Goal: Transaction & Acquisition: Purchase product/service

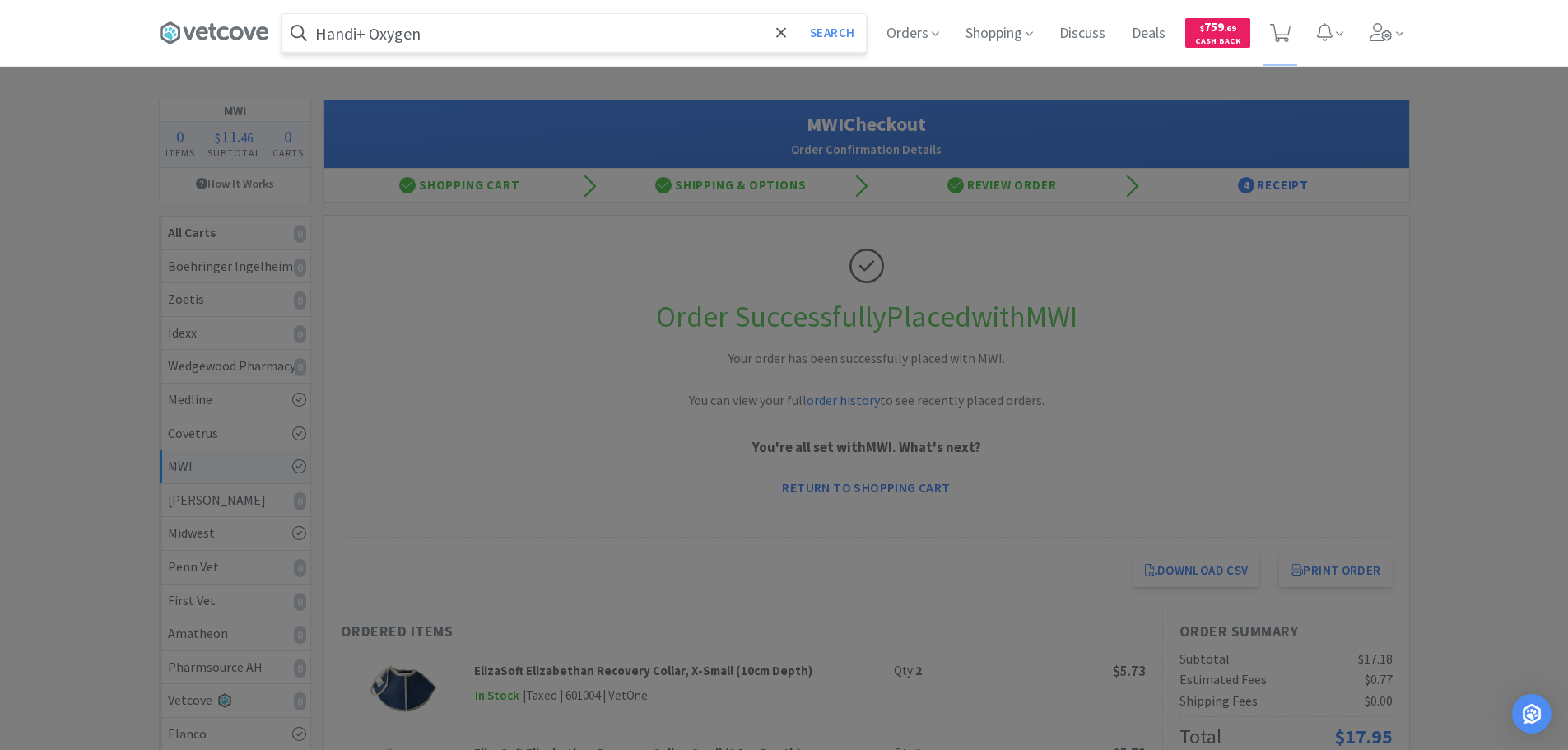
type input "Handi+ Oxygen"
click at [798, 14] on button "Search" at bounding box center [832, 33] width 68 height 38
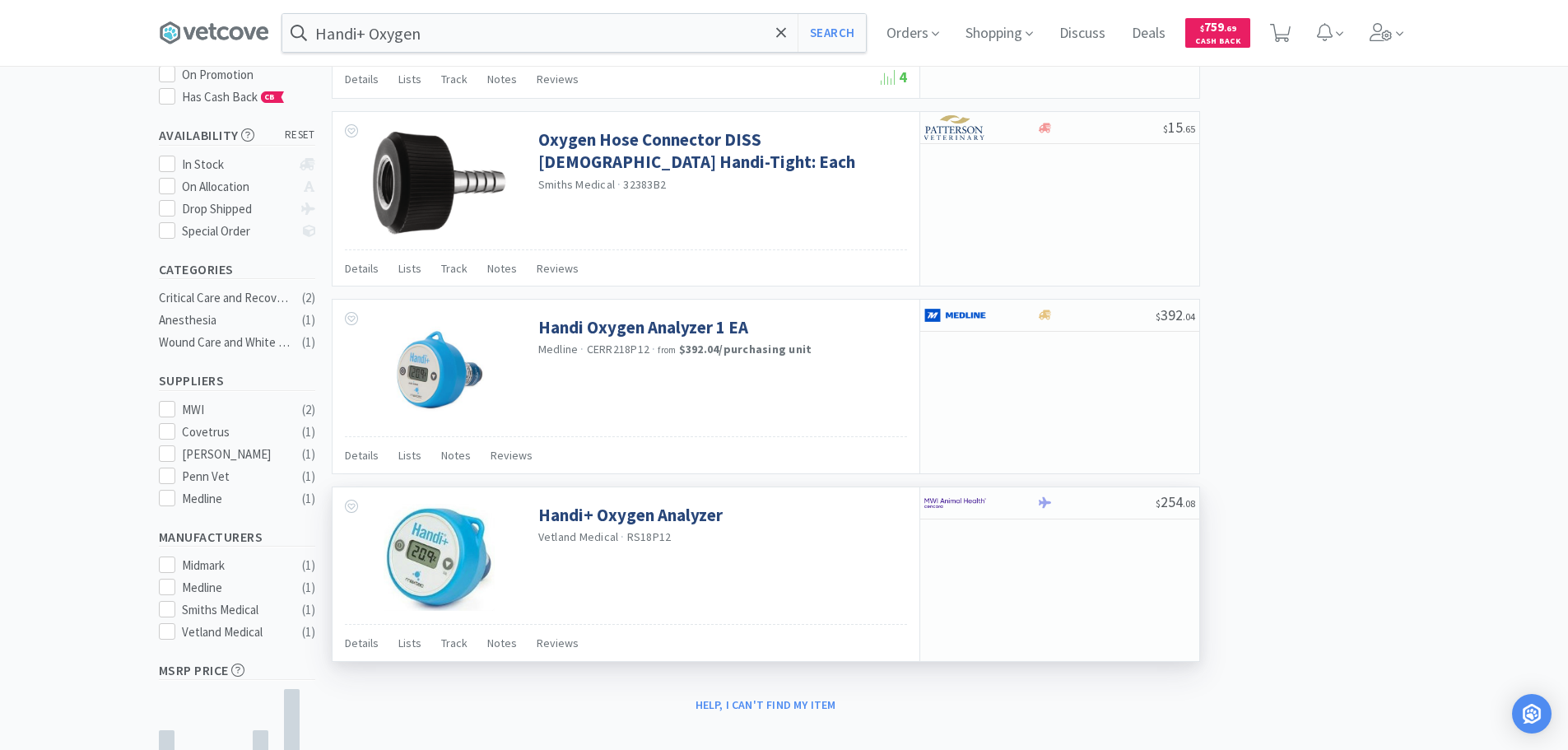
scroll to position [221, 0]
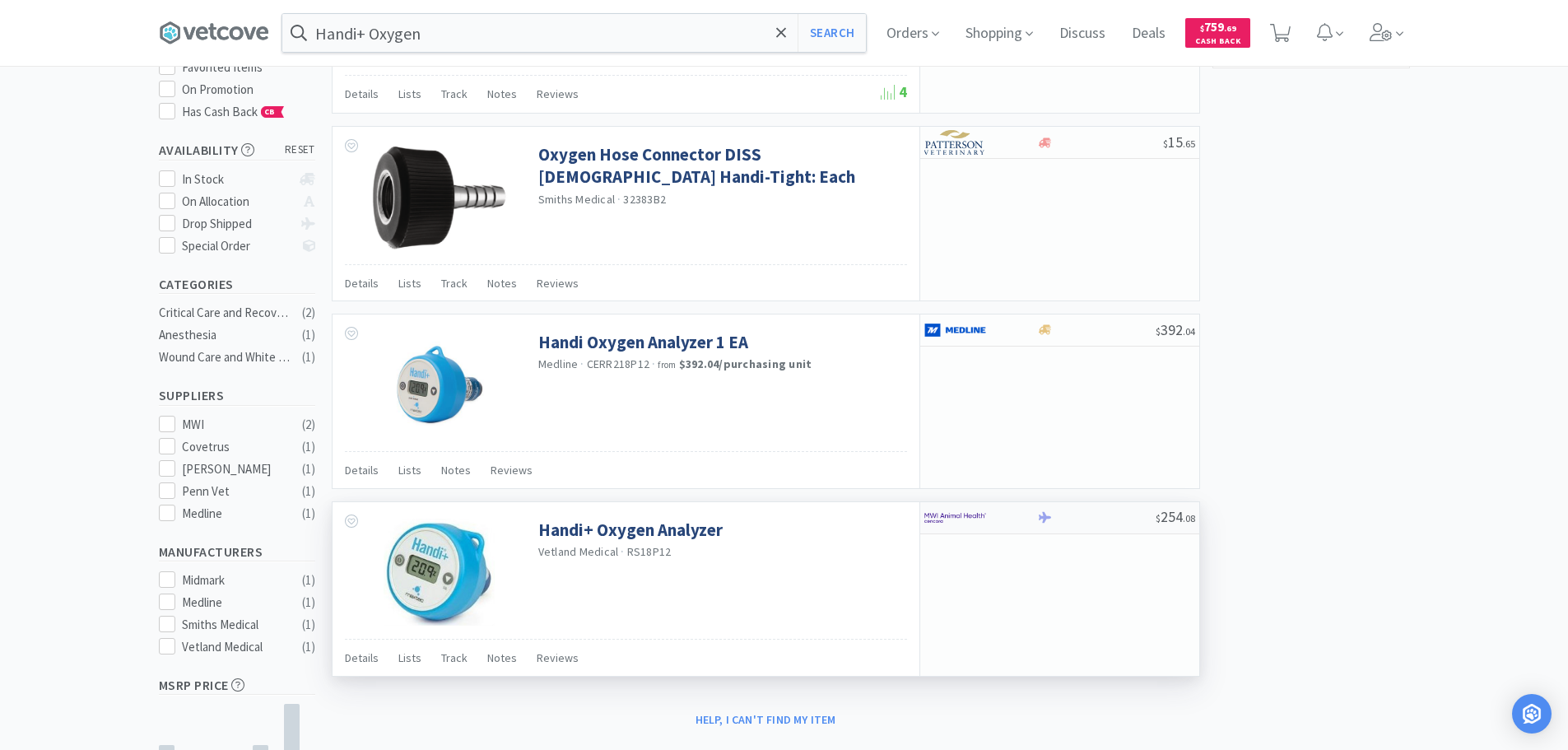
click at [1140, 518] on div at bounding box center [1096, 517] width 118 height 12
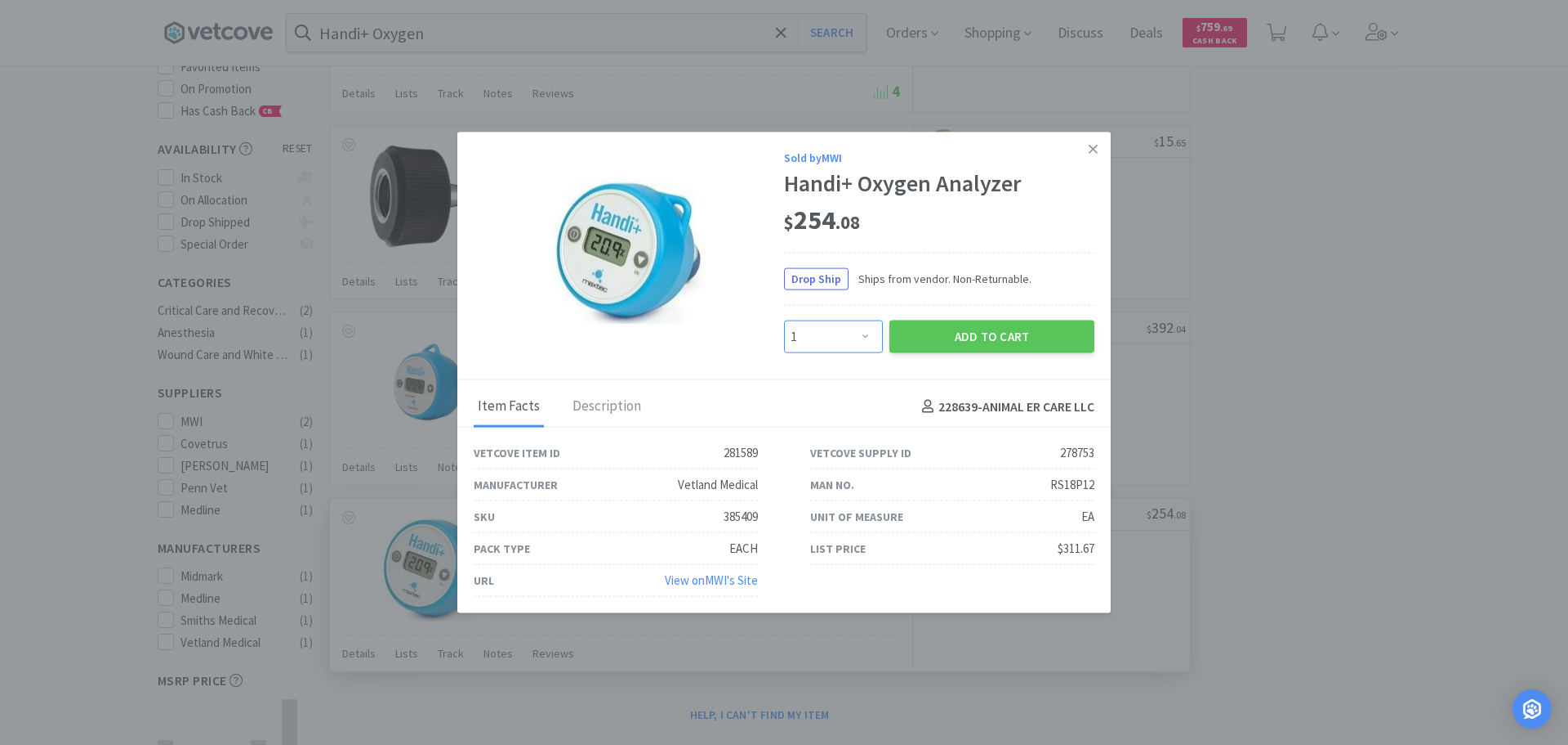
click at [842, 337] on select "Enter Quantity 1 2 3 4 5 6 7 8 9 10 11 12 13 14 15 16 17 18 19 20 Enter Quantity" at bounding box center [833, 337] width 99 height 33
select select "2"
click at [784, 321] on select "Enter Quantity 1 2 3 4 5 6 7 8 9 10 11 12 13 14 15 16 17 18 19 20 Enter Quantity" at bounding box center [833, 337] width 99 height 33
click at [746, 512] on div "385409" at bounding box center [741, 516] width 34 height 20
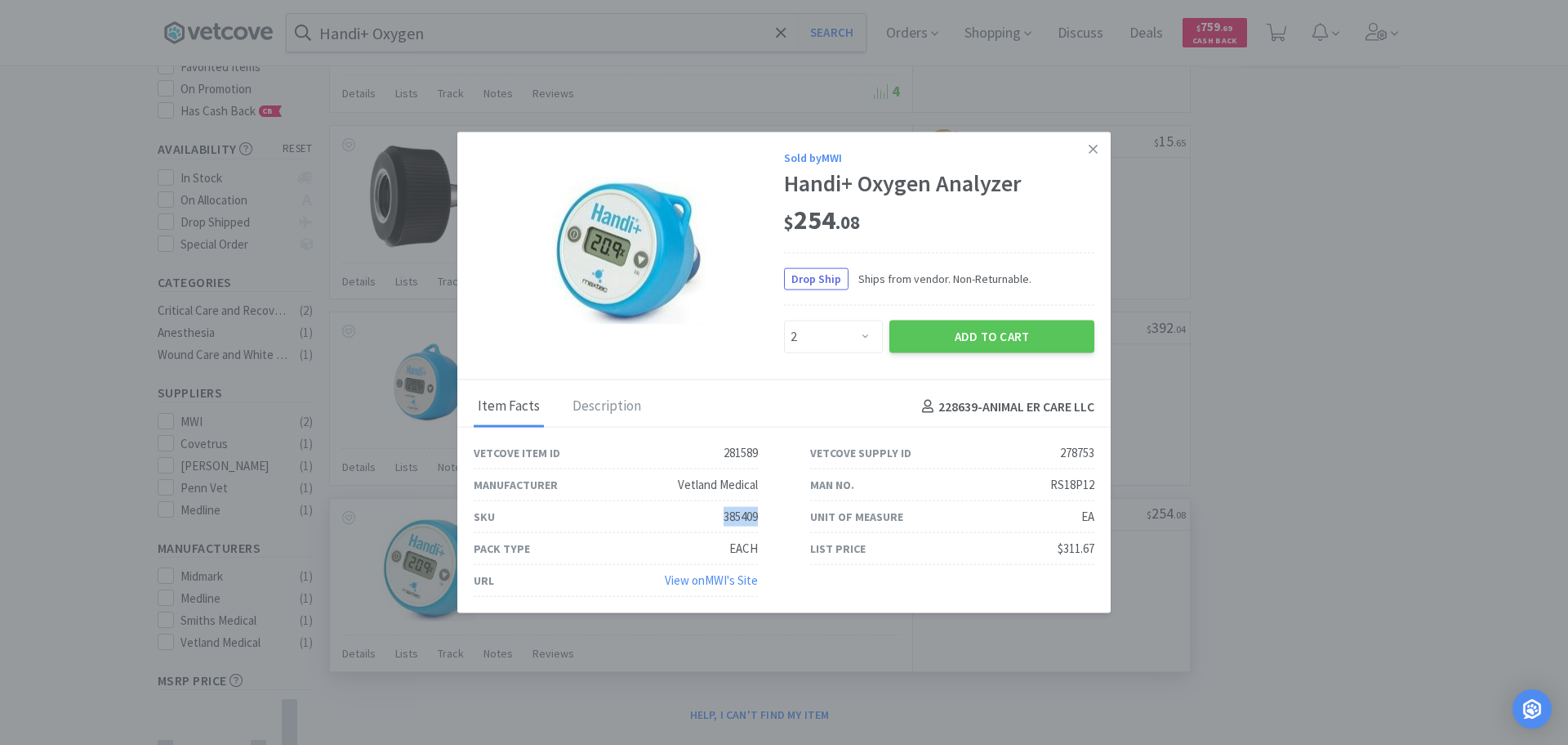
copy div "385409"
click at [964, 331] on button "Add to Cart" at bounding box center [992, 337] width 205 height 33
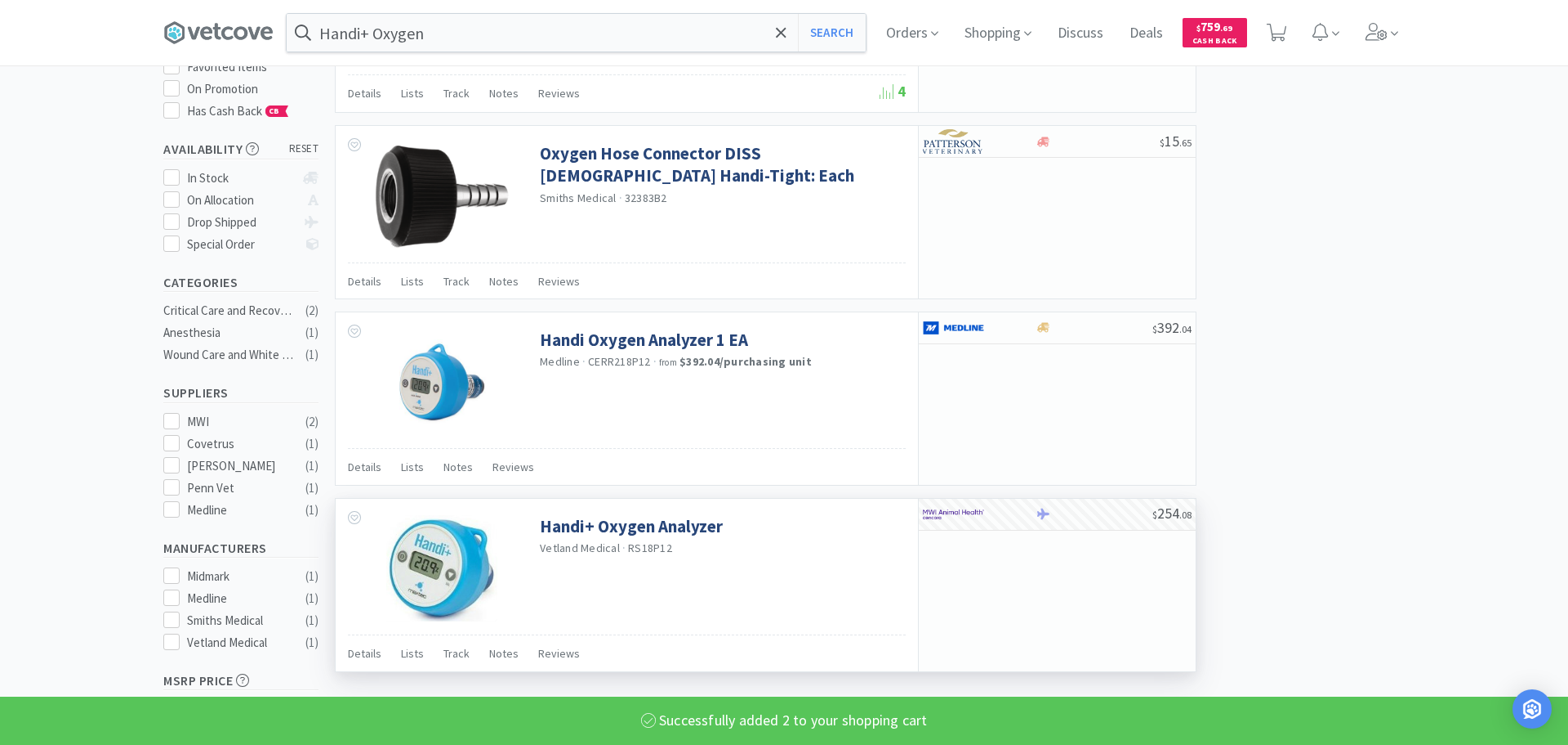
select select "2"
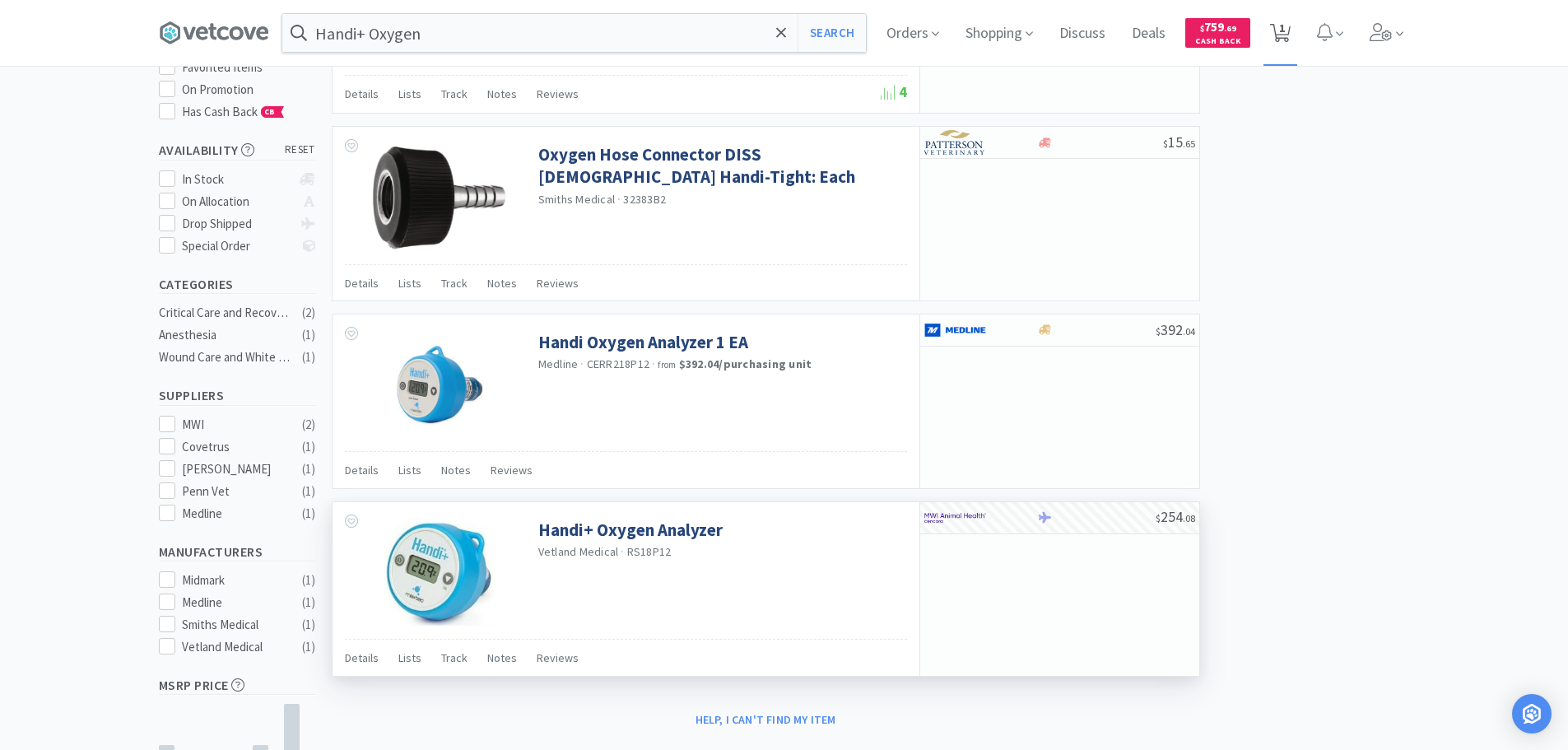
click at [1270, 27] on span "1" at bounding box center [1281, 33] width 34 height 66
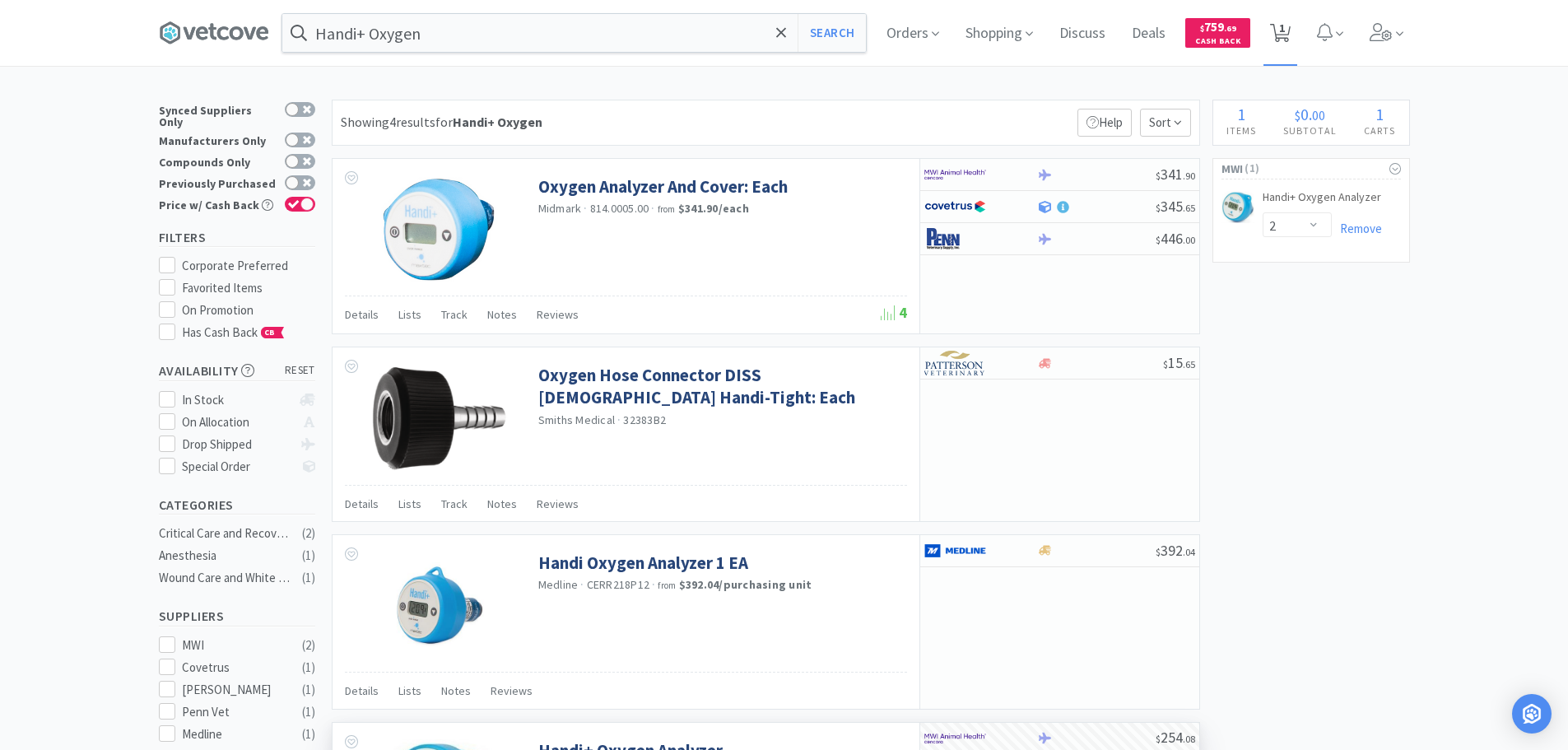
select select "2"
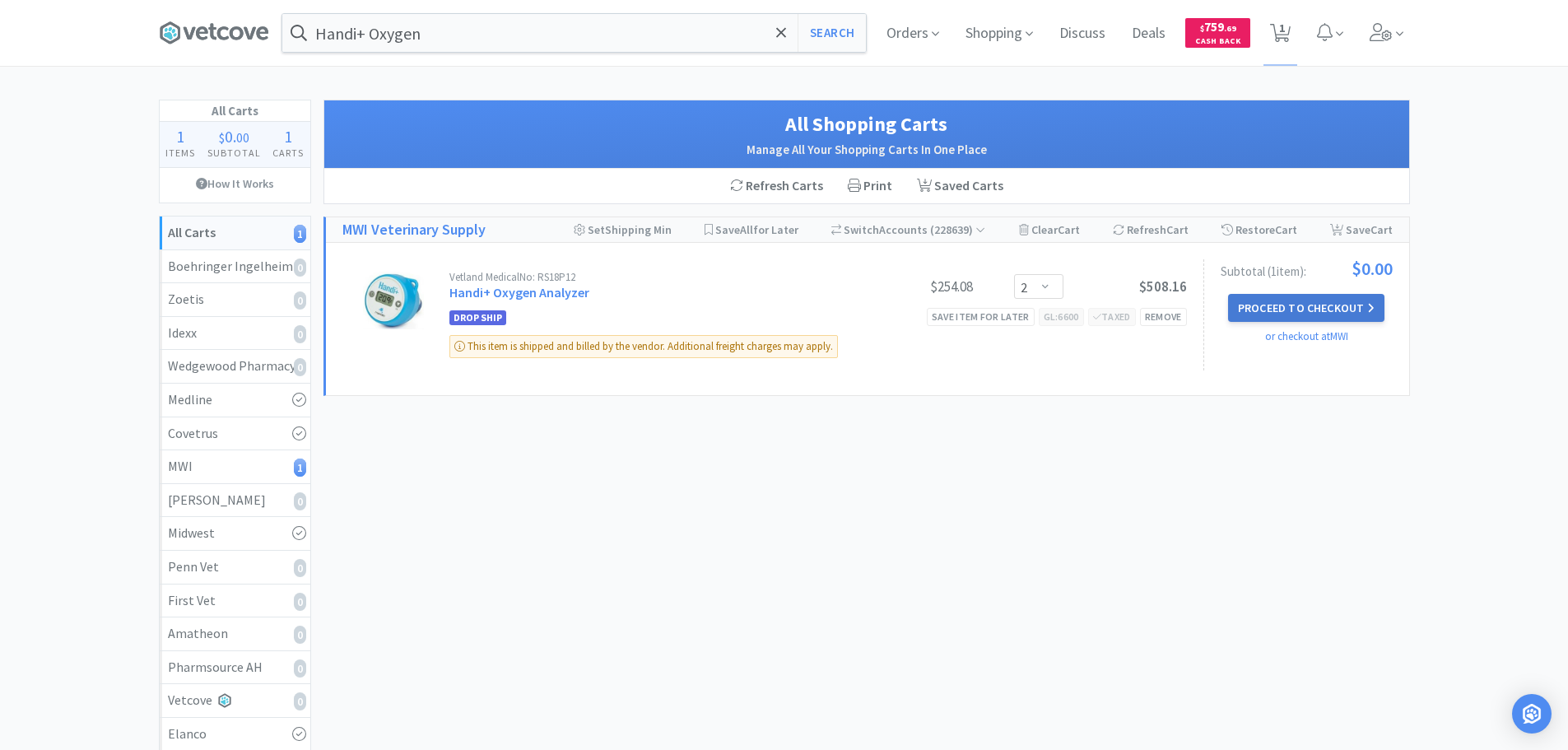
click at [1299, 304] on button "Proceed to Checkout" at bounding box center [1306, 308] width 156 height 28
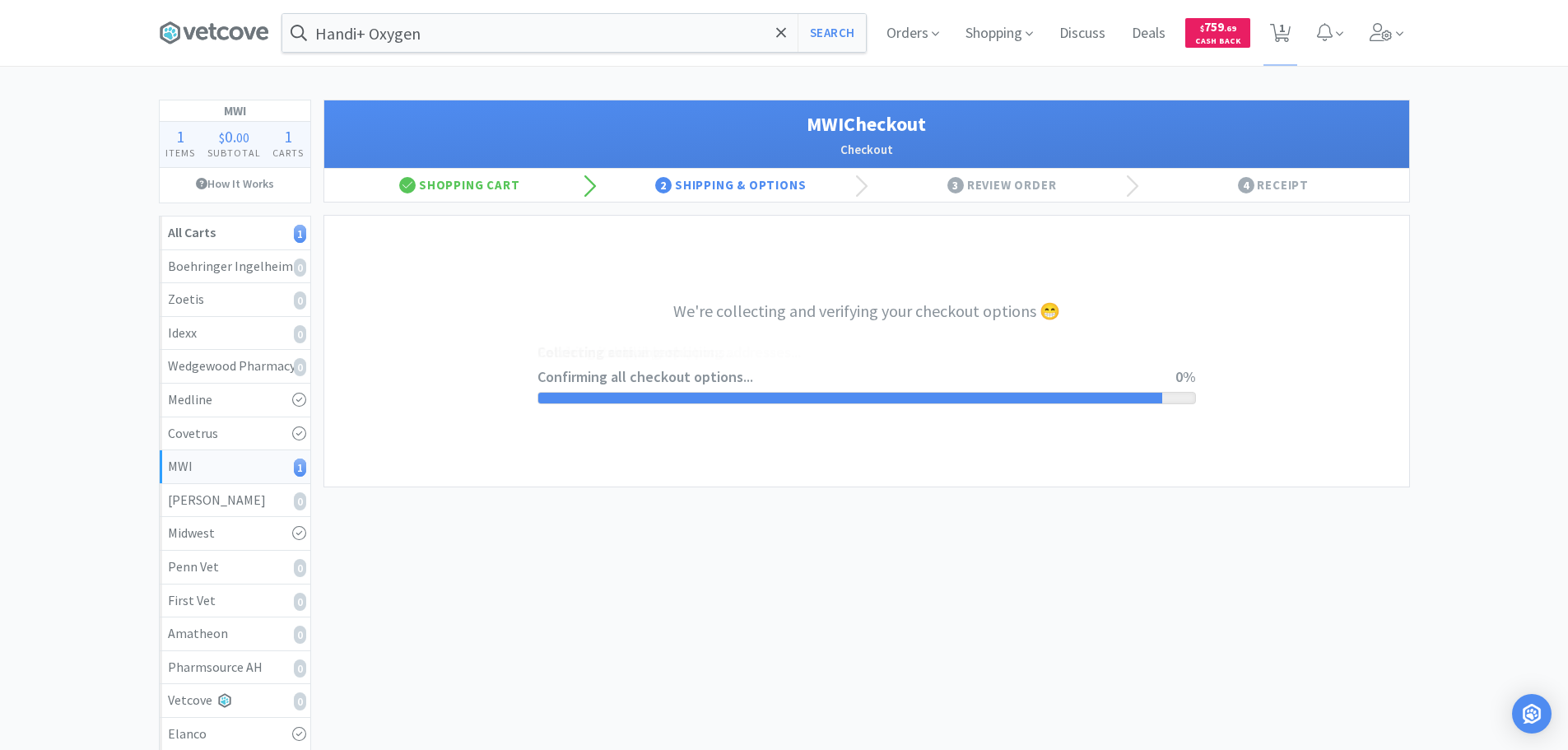
select select "STD_"
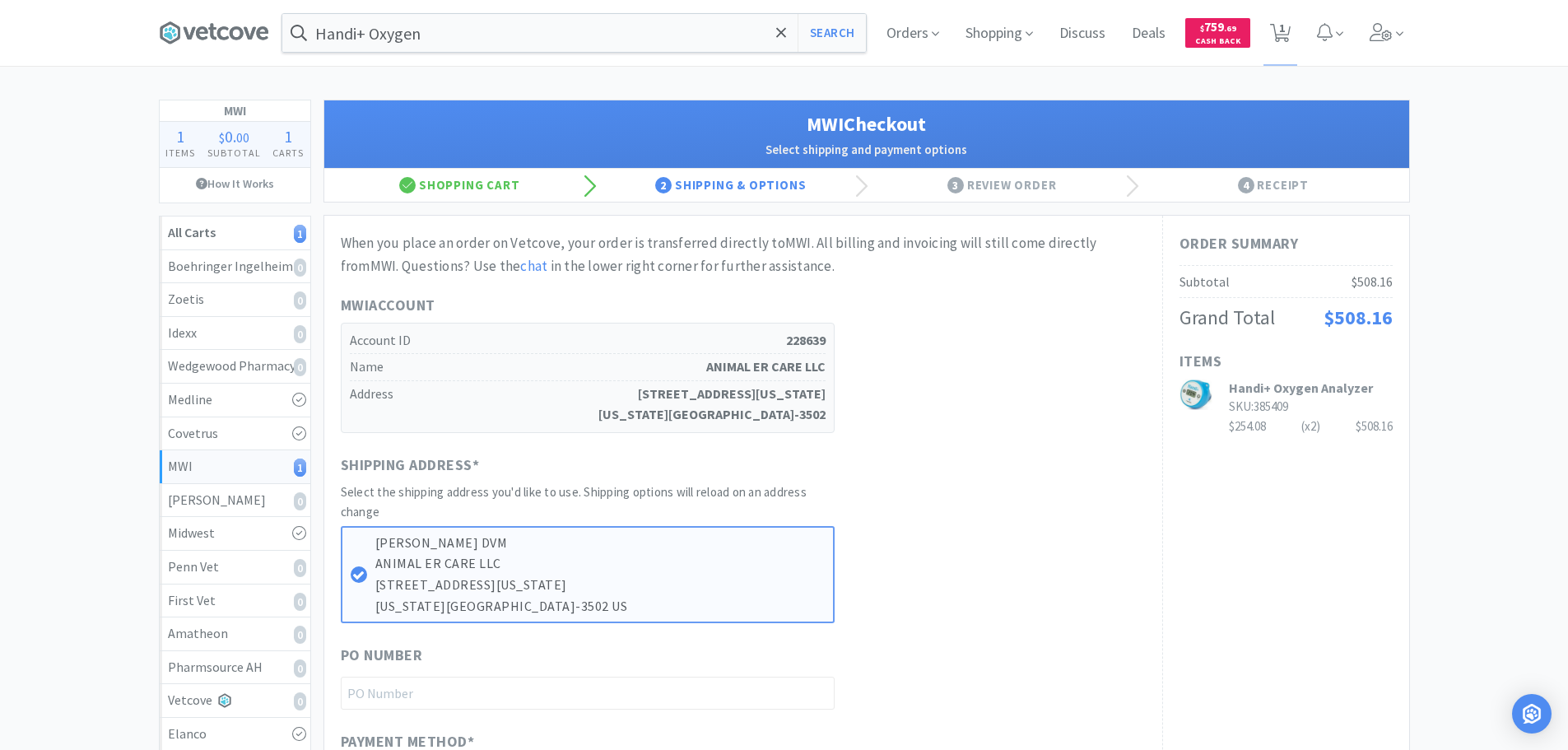
scroll to position [330, 0]
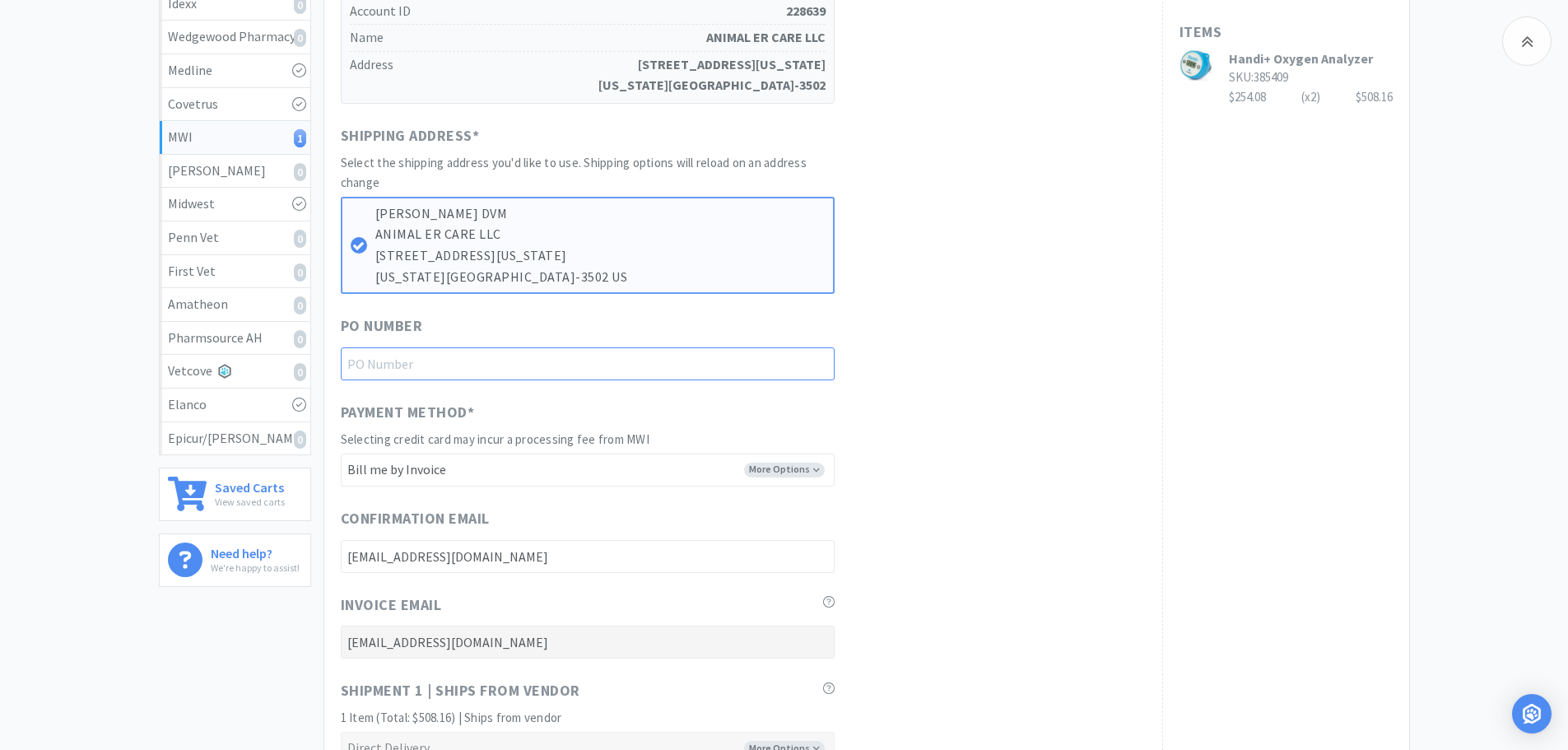
click at [514, 355] on input "text" at bounding box center [587, 364] width 494 height 33
paste input "1144885"
type input "1144885"
click at [1022, 362] on div "PO Number 1144885" at bounding box center [744, 348] width 805 height 66
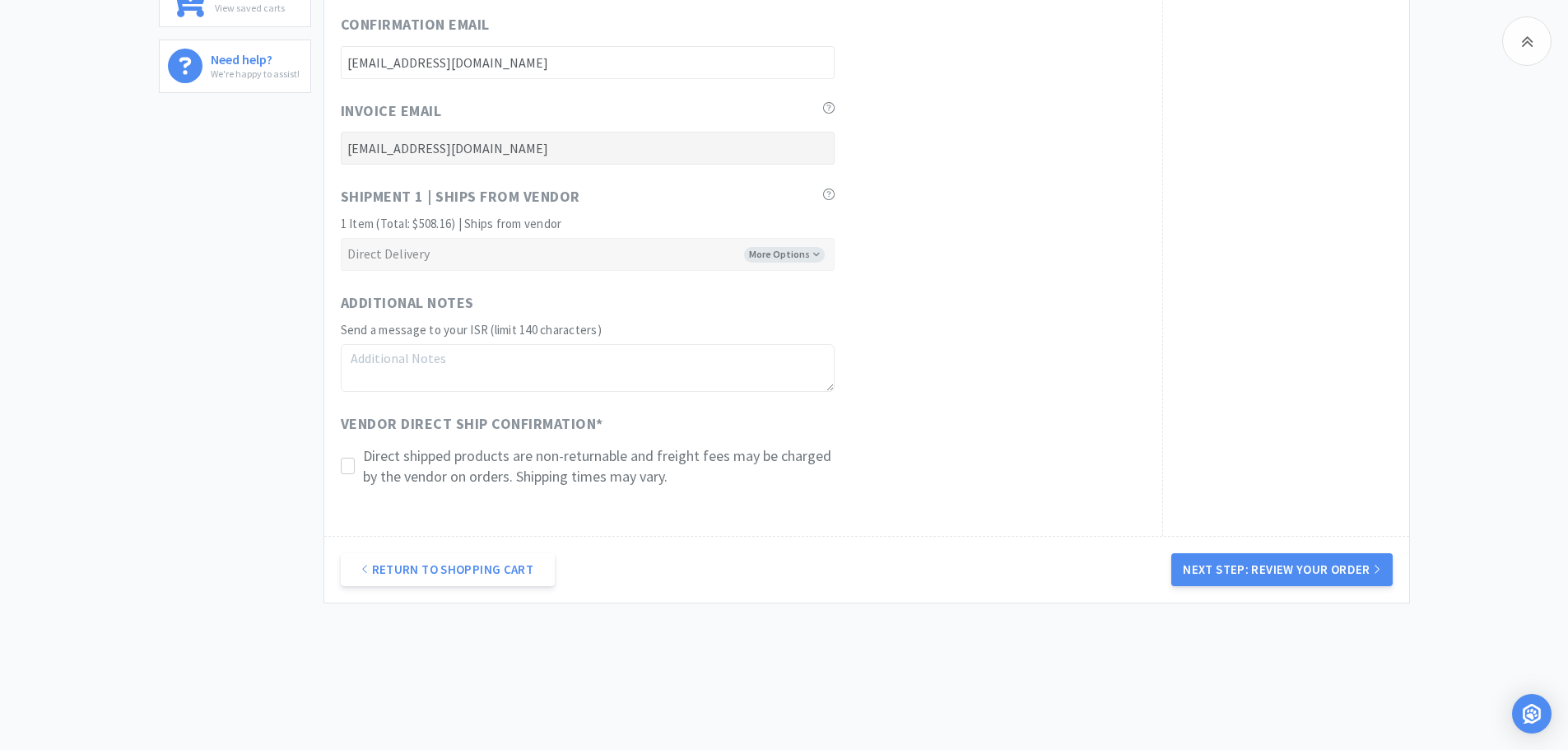
click at [349, 461] on icon at bounding box center [348, 466] width 12 height 12
click at [1216, 569] on button "Next Step: Review Your Order" at bounding box center [1281, 569] width 221 height 33
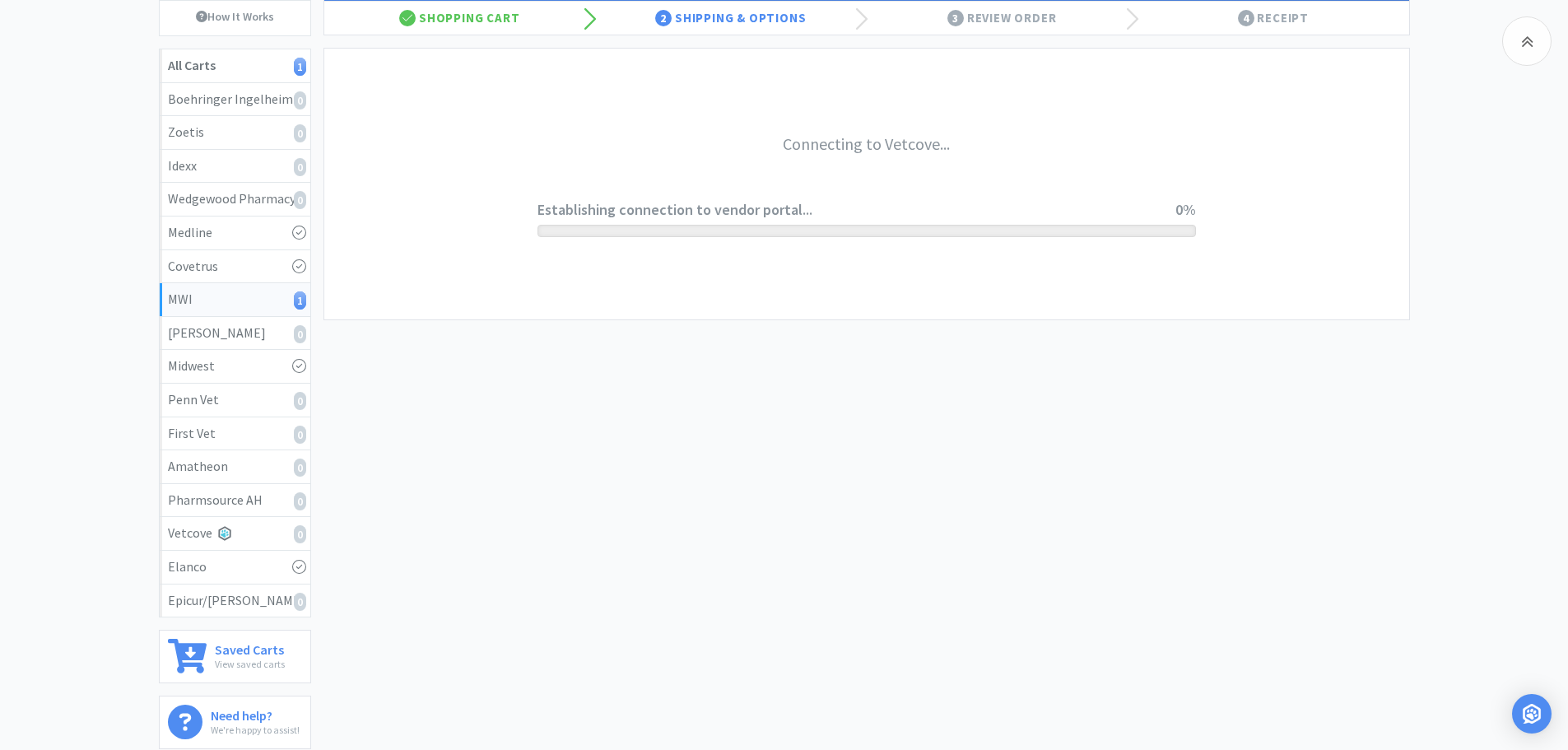
scroll to position [0, 0]
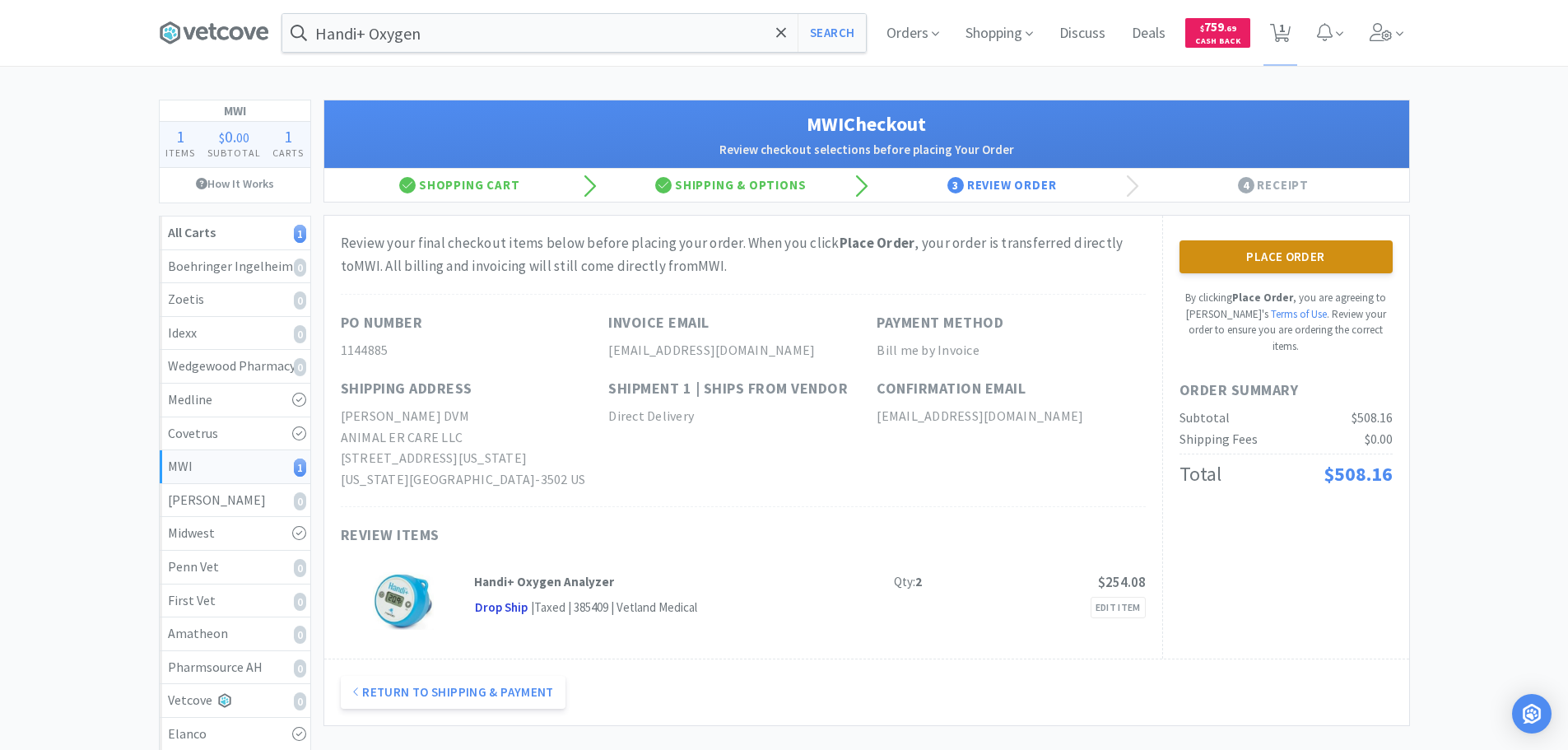
click at [1221, 253] on button "Place Order" at bounding box center [1286, 257] width 213 height 33
